Goal: Transaction & Acquisition: Obtain resource

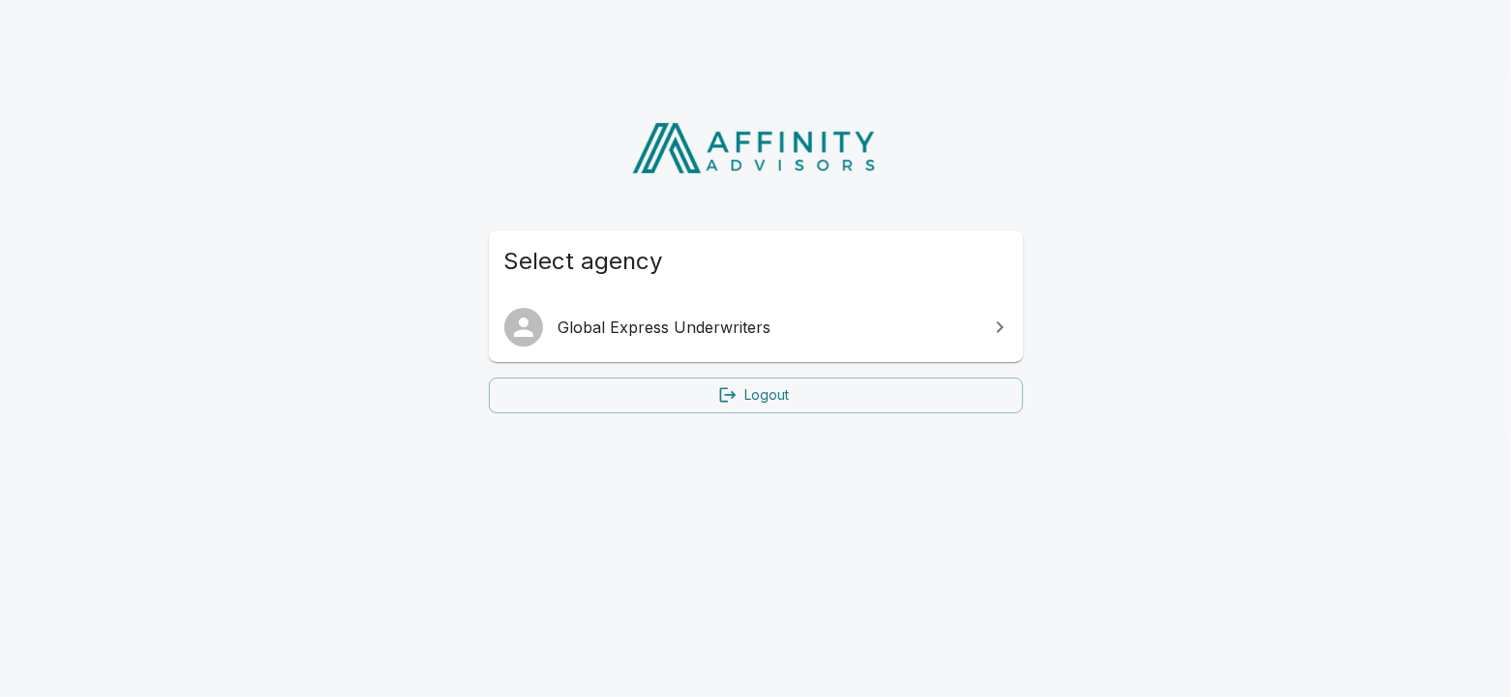
click at [745, 319] on span "Global Express Underwriters" at bounding box center [767, 327] width 418 height 23
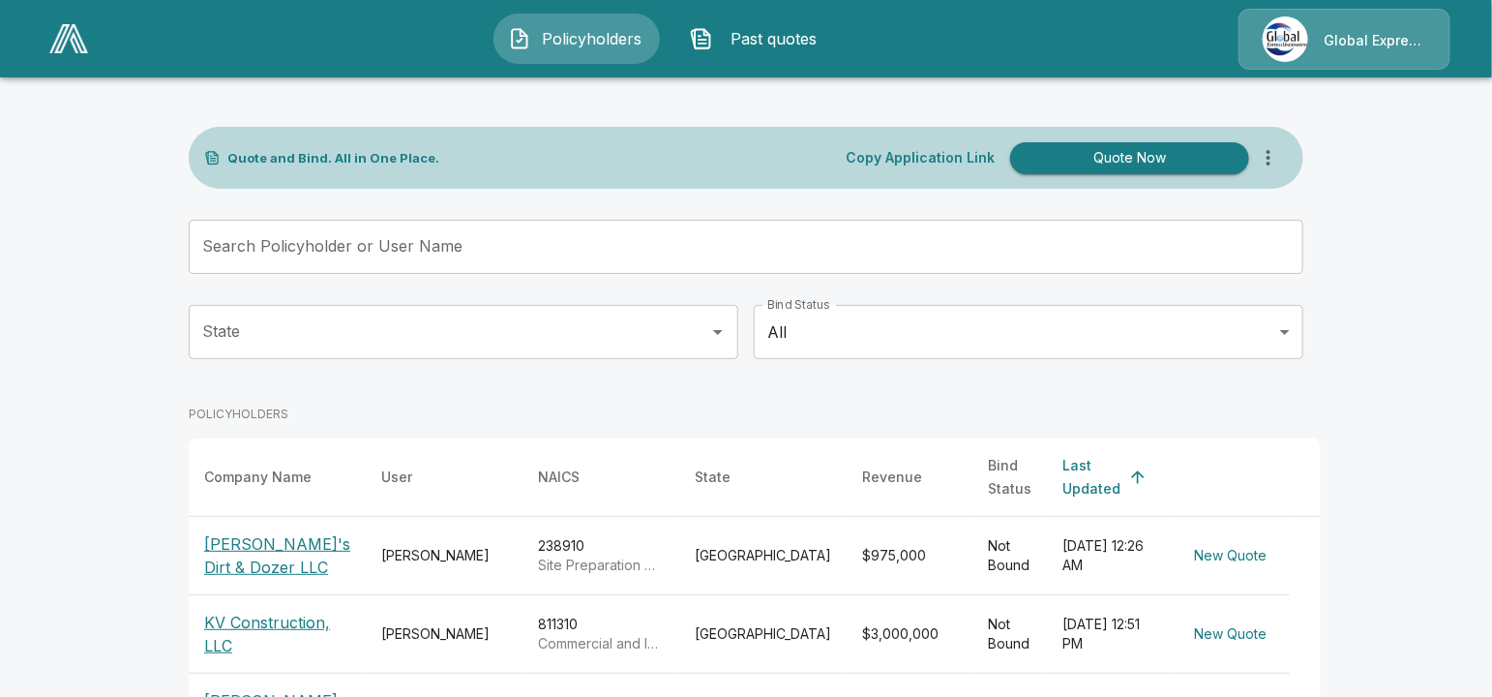
scroll to position [121, 0]
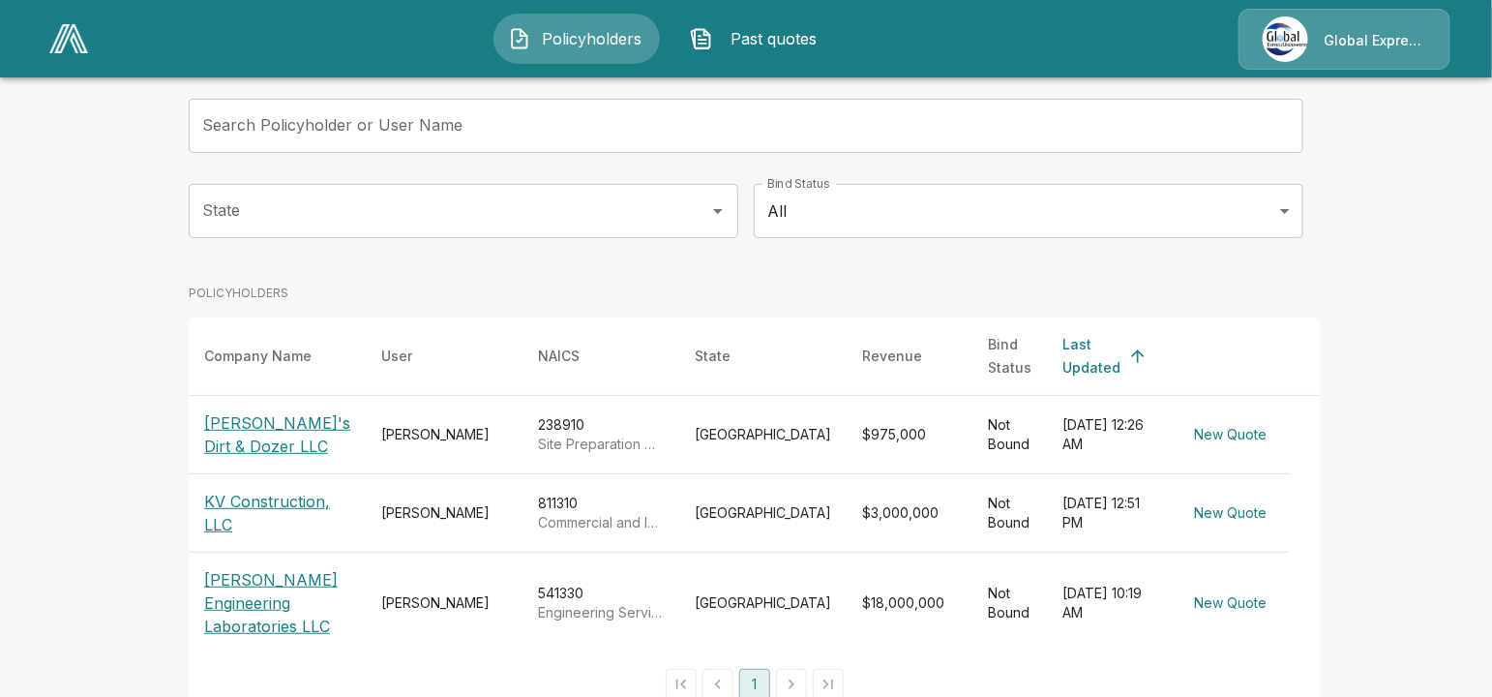
click at [276, 411] on p "[PERSON_NAME]'s Dirt & Dozer LLC" at bounding box center [277, 434] width 146 height 46
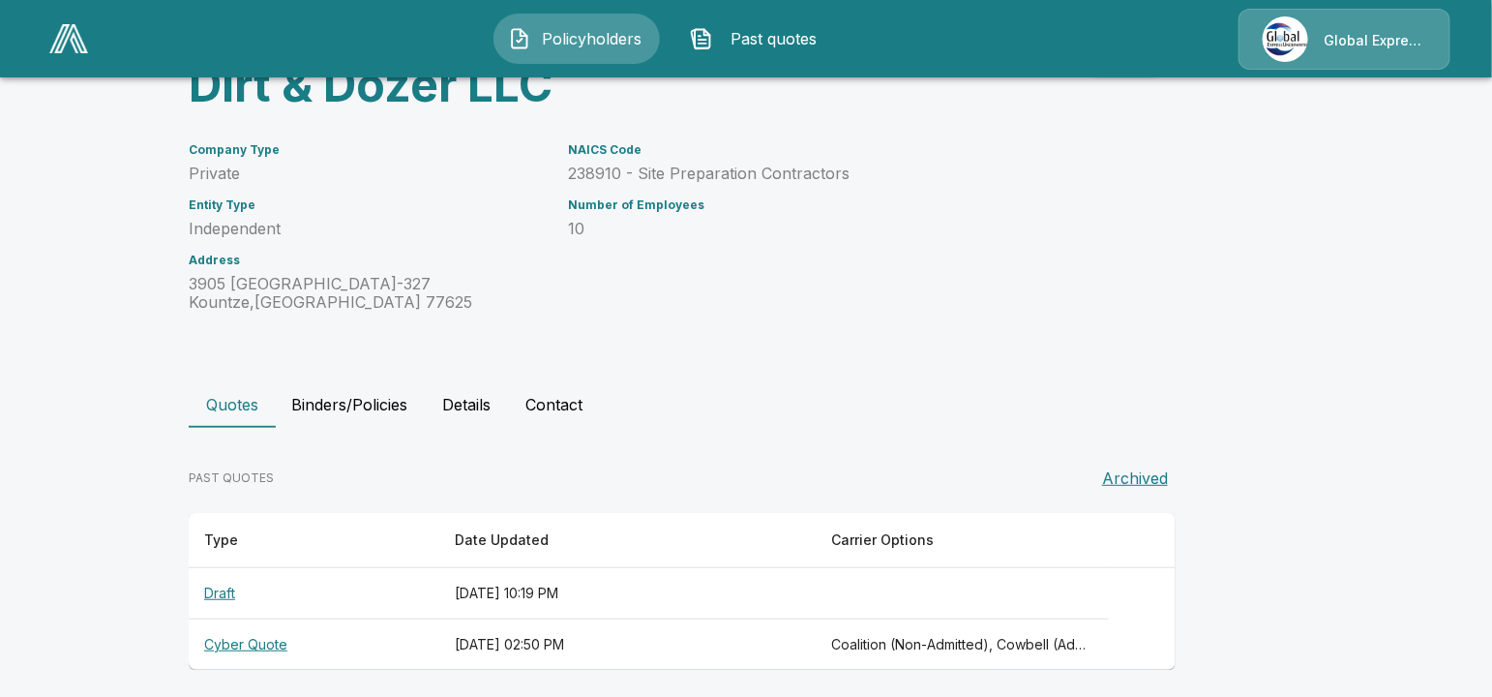
scroll to position [169, 0]
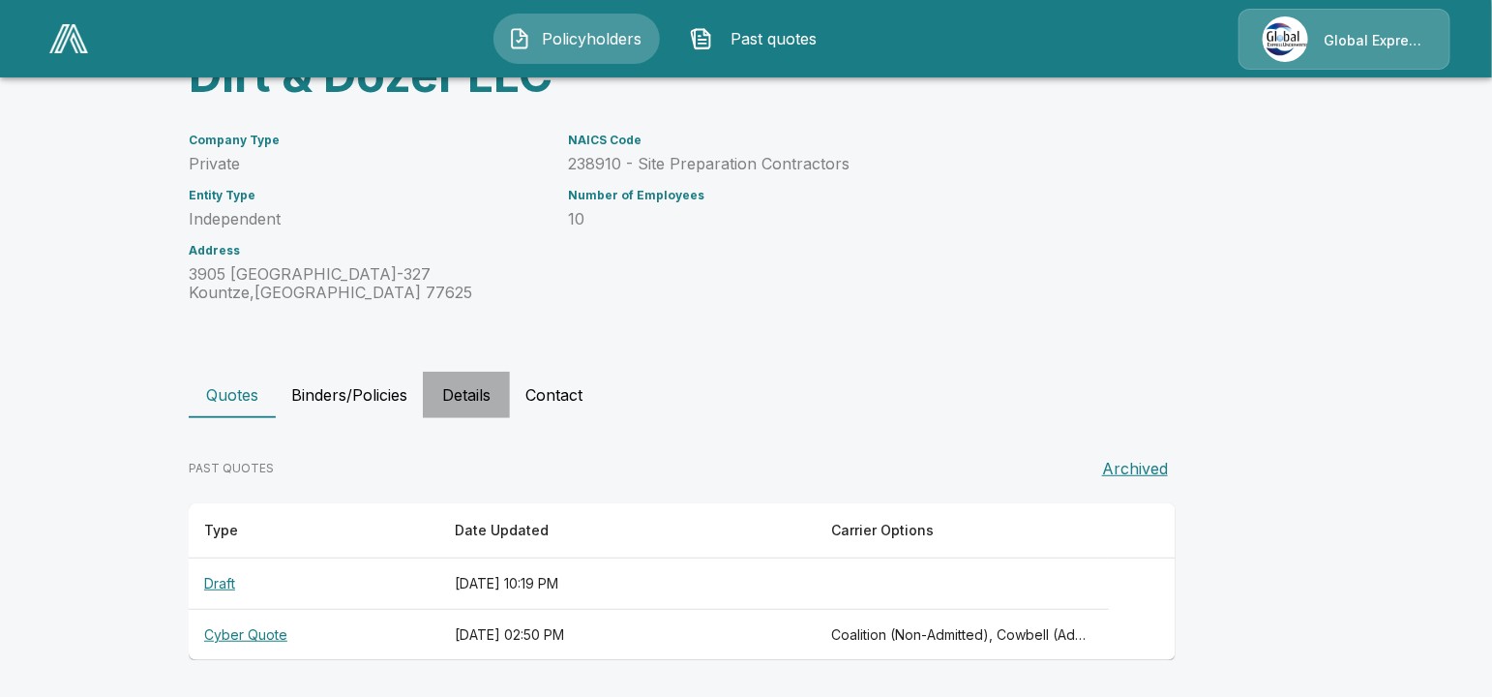
click at [472, 388] on button "Details" at bounding box center [466, 395] width 87 height 46
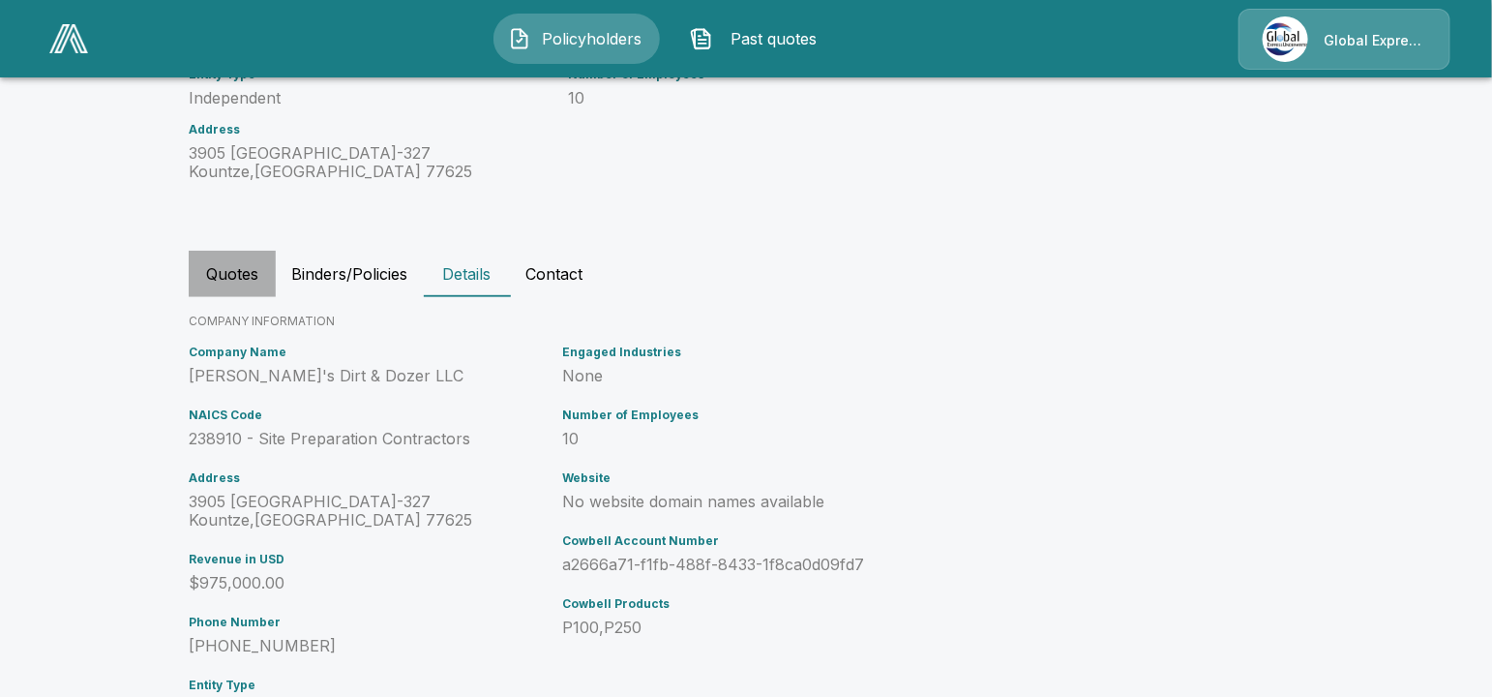
click at [244, 281] on button "Quotes" at bounding box center [232, 274] width 87 height 46
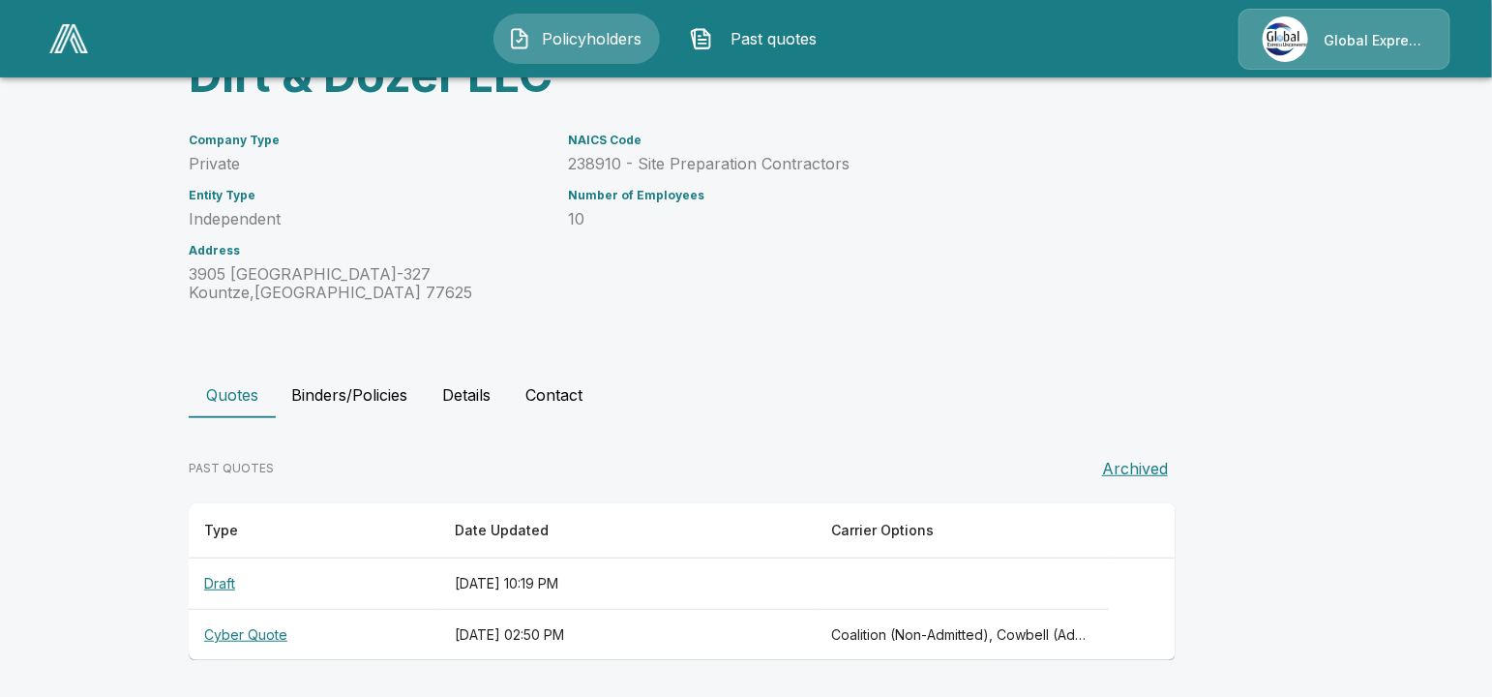
click at [268, 640] on th "Cyber Quote" at bounding box center [314, 635] width 251 height 51
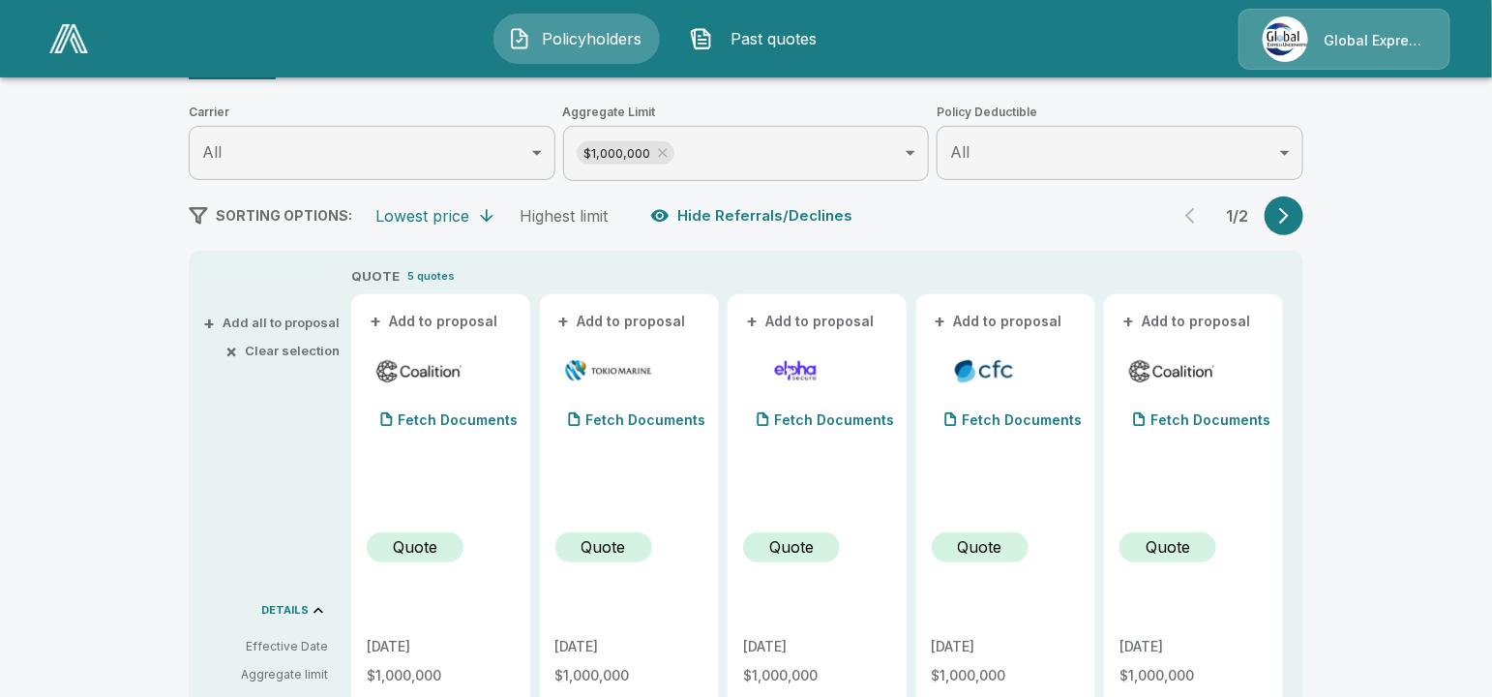
scroll to position [290, 0]
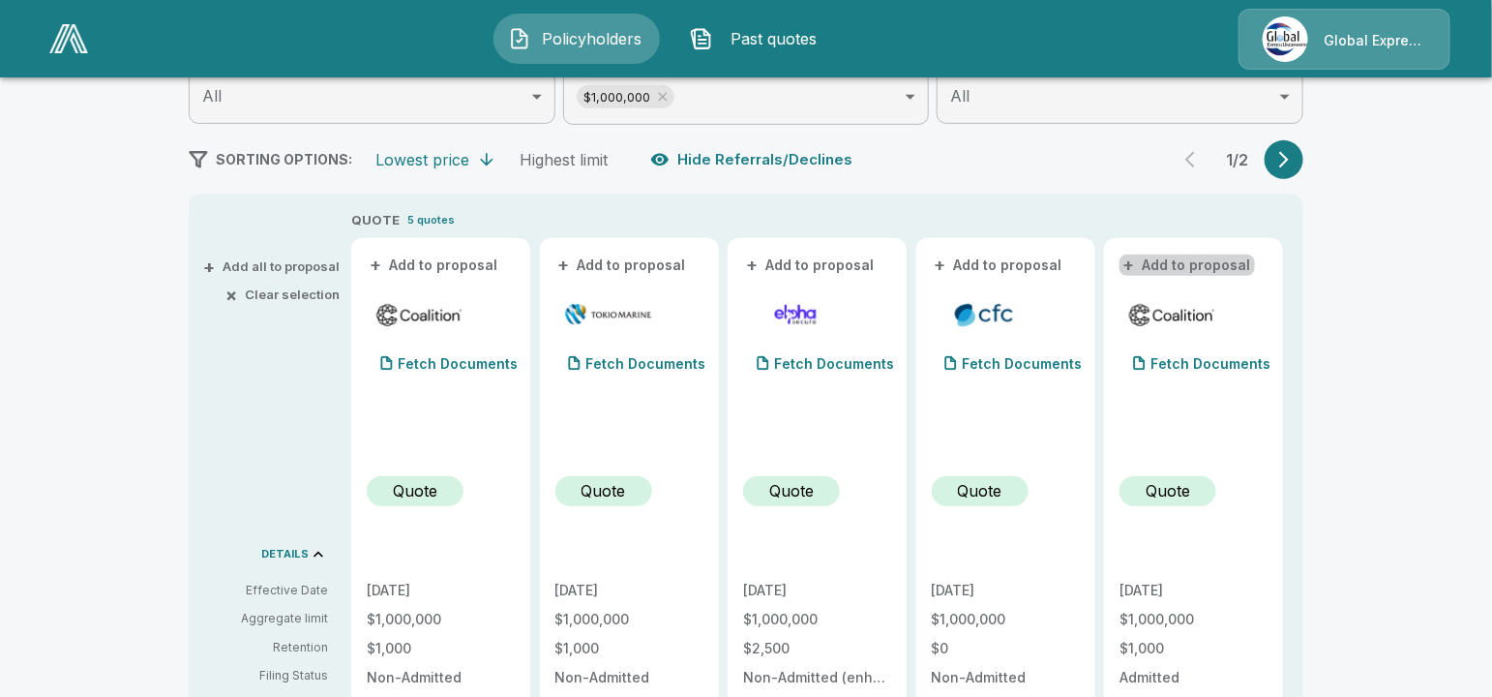
click at [1215, 264] on button "+ Add to proposal" at bounding box center [1187, 265] width 135 height 21
click at [1282, 152] on button "button" at bounding box center [1284, 159] width 39 height 39
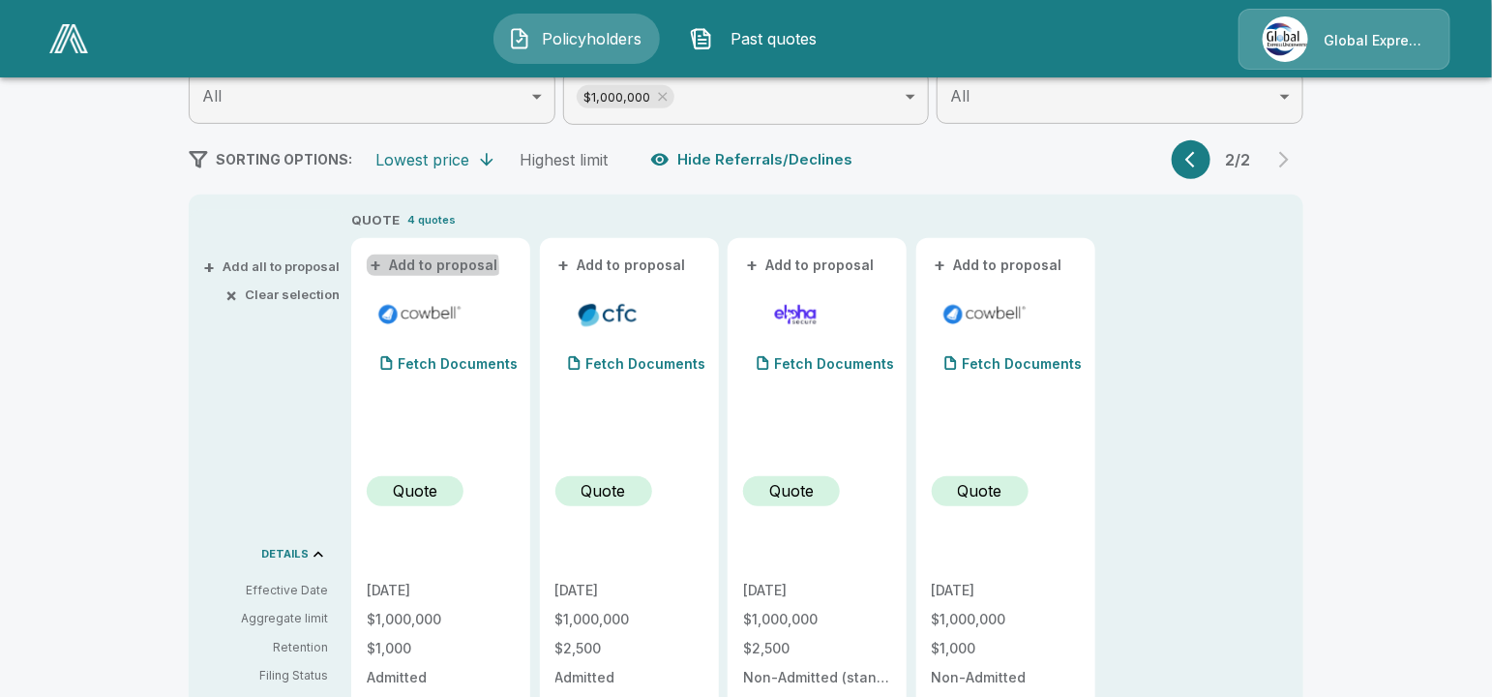
click at [408, 269] on button "+ Add to proposal" at bounding box center [434, 265] width 135 height 21
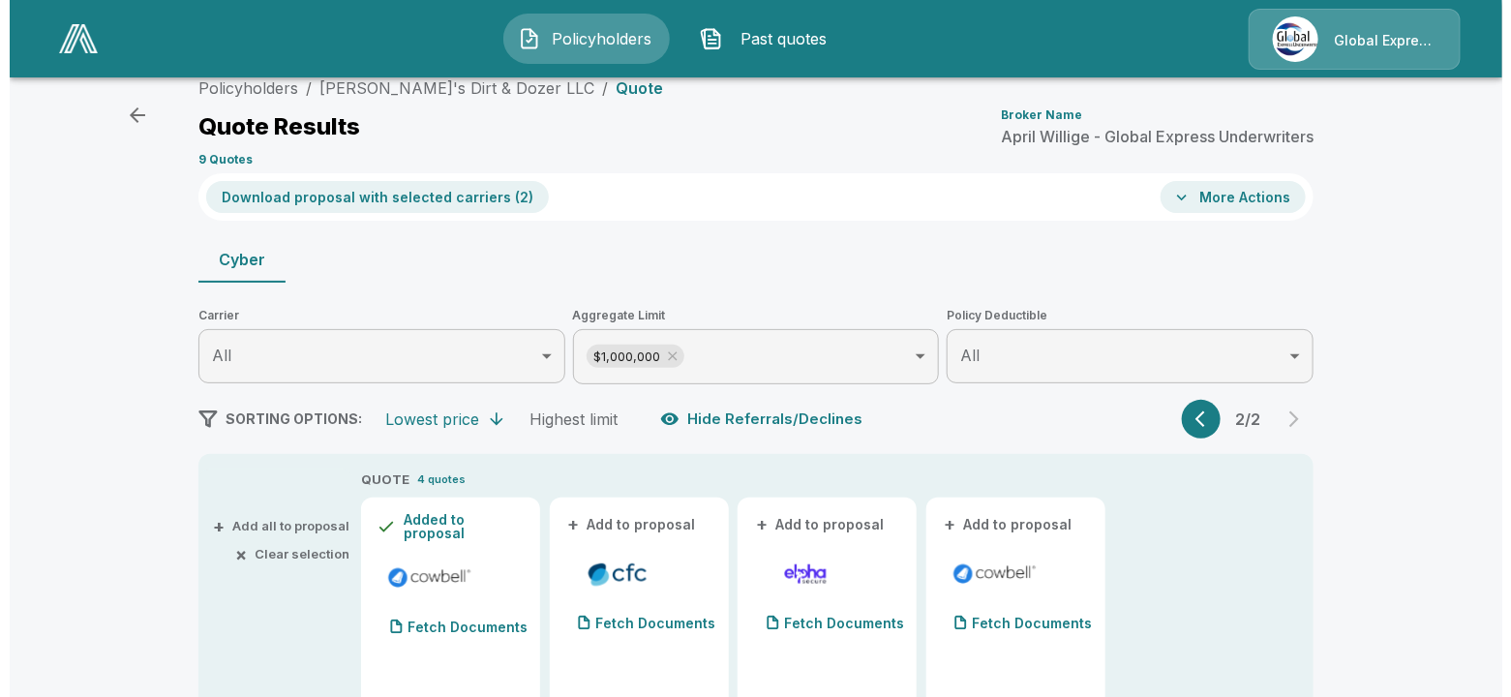
scroll to position [0, 0]
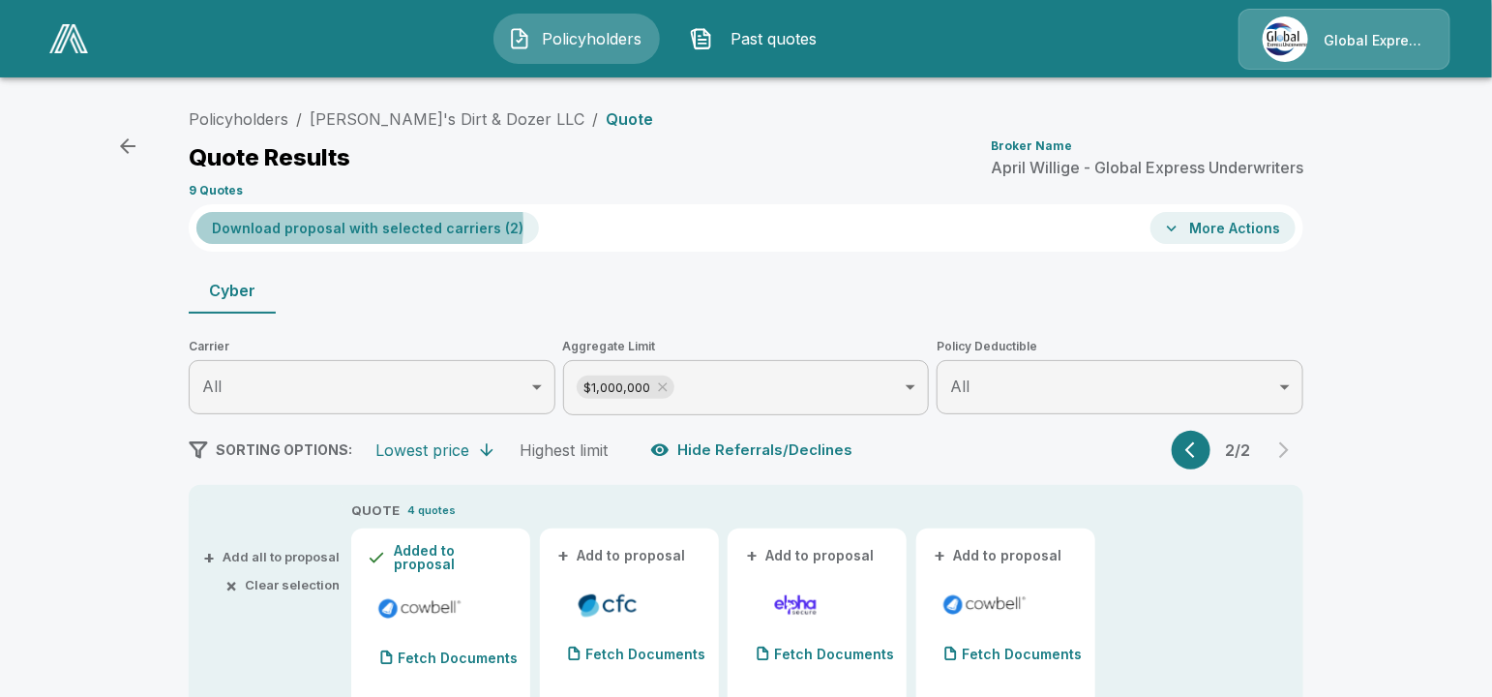
click at [344, 225] on button "Download proposal with selected carriers ( 2 )" at bounding box center [367, 228] width 343 height 32
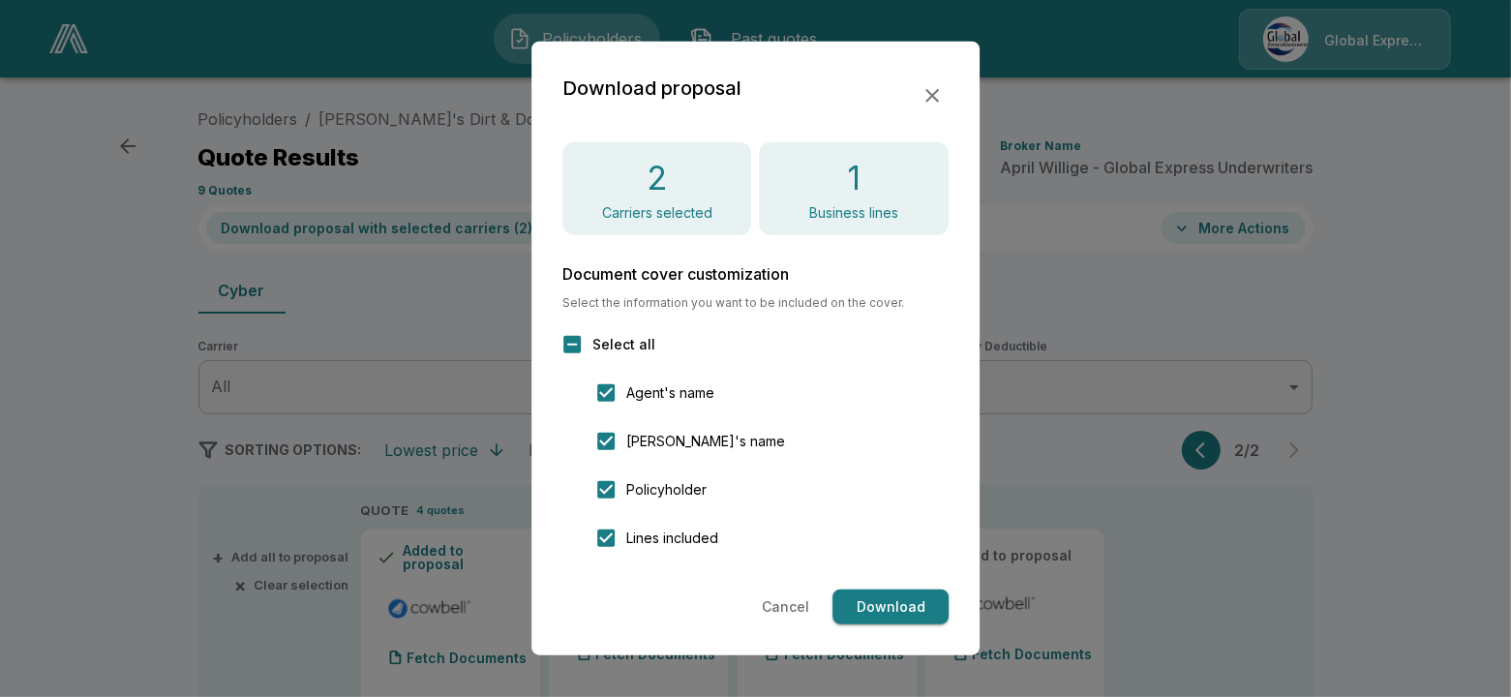
click at [617, 341] on span "Select all" at bounding box center [623, 344] width 63 height 20
click at [920, 610] on button "Download" at bounding box center [890, 607] width 116 height 36
